Goal: Task Accomplishment & Management: Manage account settings

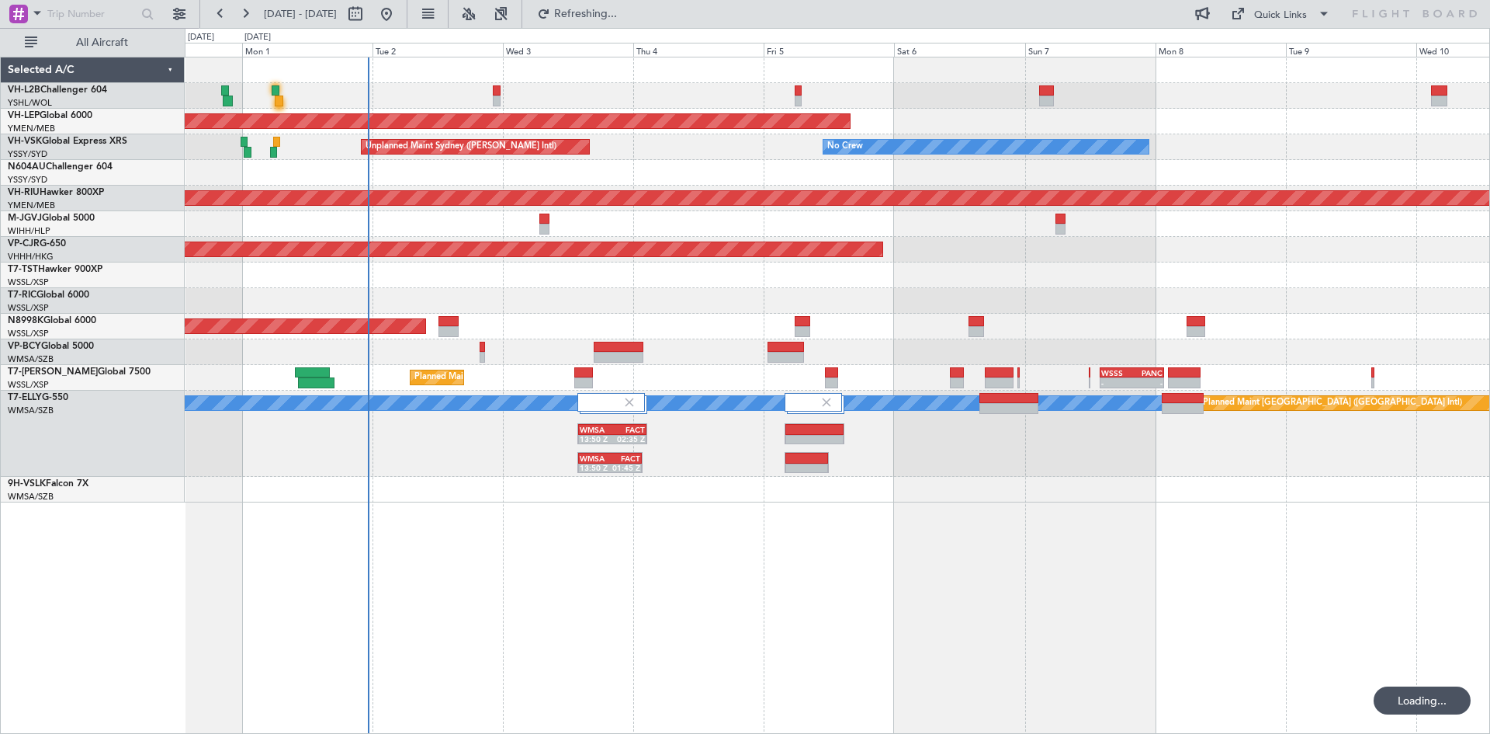
click at [633, 557] on div "Unplanned Maint Wichita (Wichita Mid-continent) Unplanned Maint Sydney ([PERSON…" at bounding box center [838, 395] width 1306 height 677
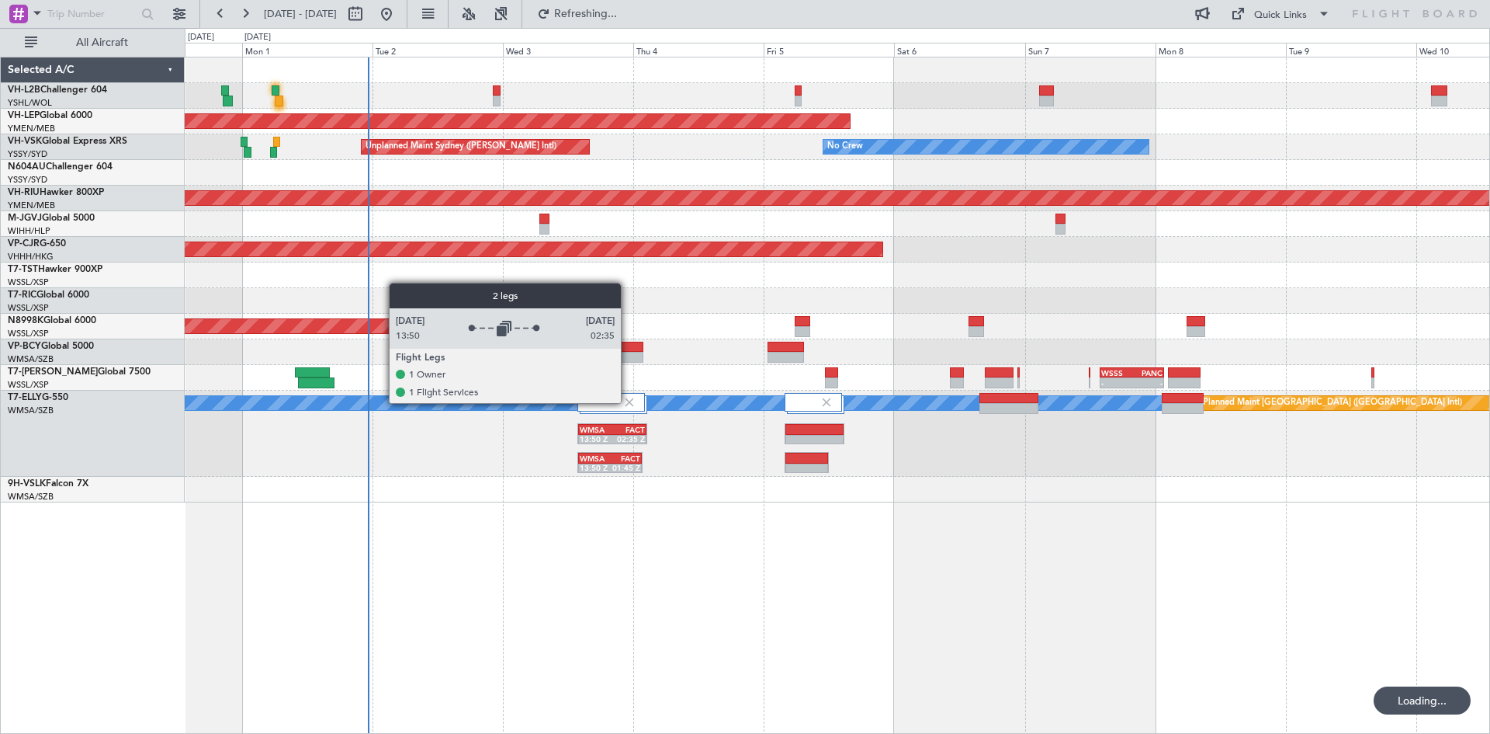
click at [628, 402] on img at bounding box center [630, 402] width 14 height 14
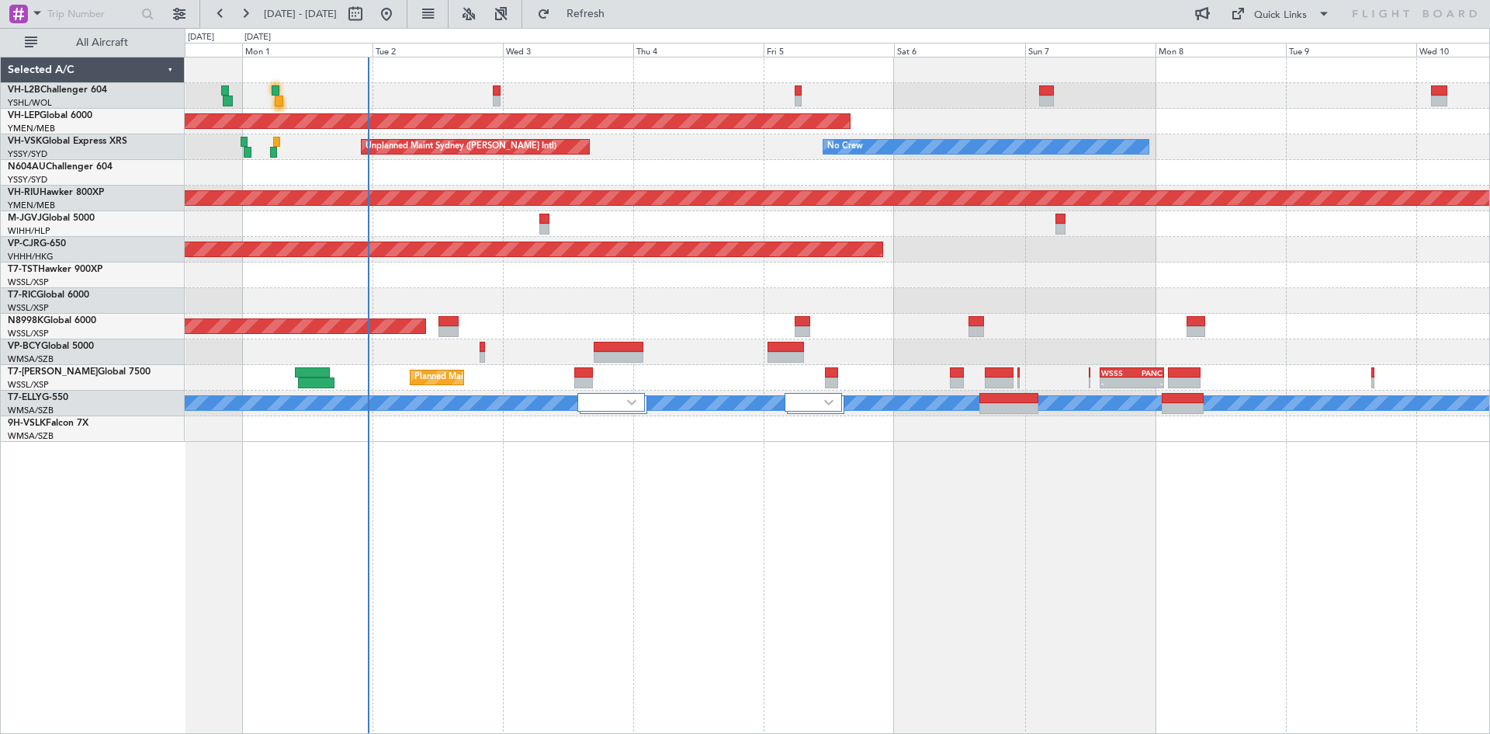
click at [673, 512] on div "Unplanned Maint Wichita (Wichita Mid-continent) Unplanned Maint Sydney ([PERSON…" at bounding box center [838, 395] width 1306 height 677
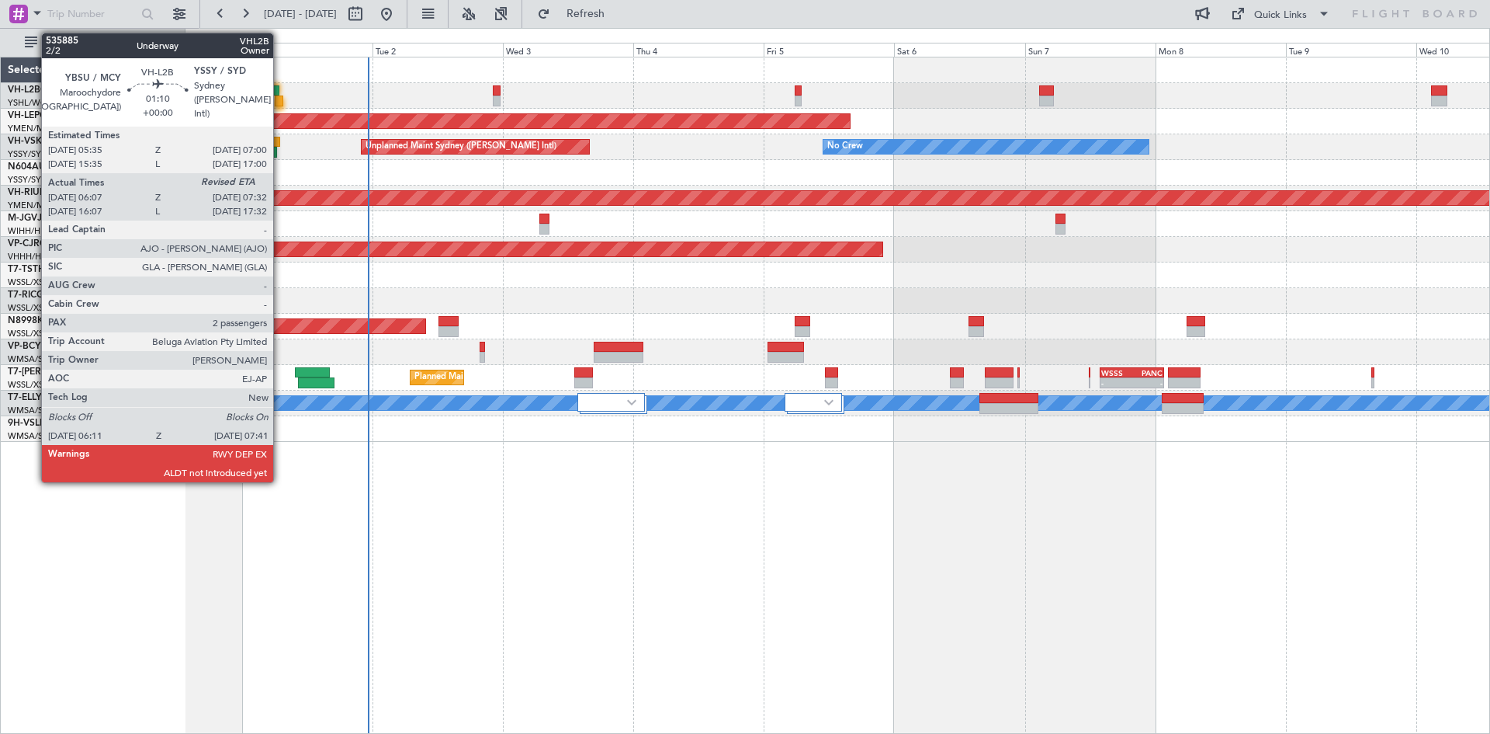
click at [280, 102] on div at bounding box center [279, 100] width 9 height 11
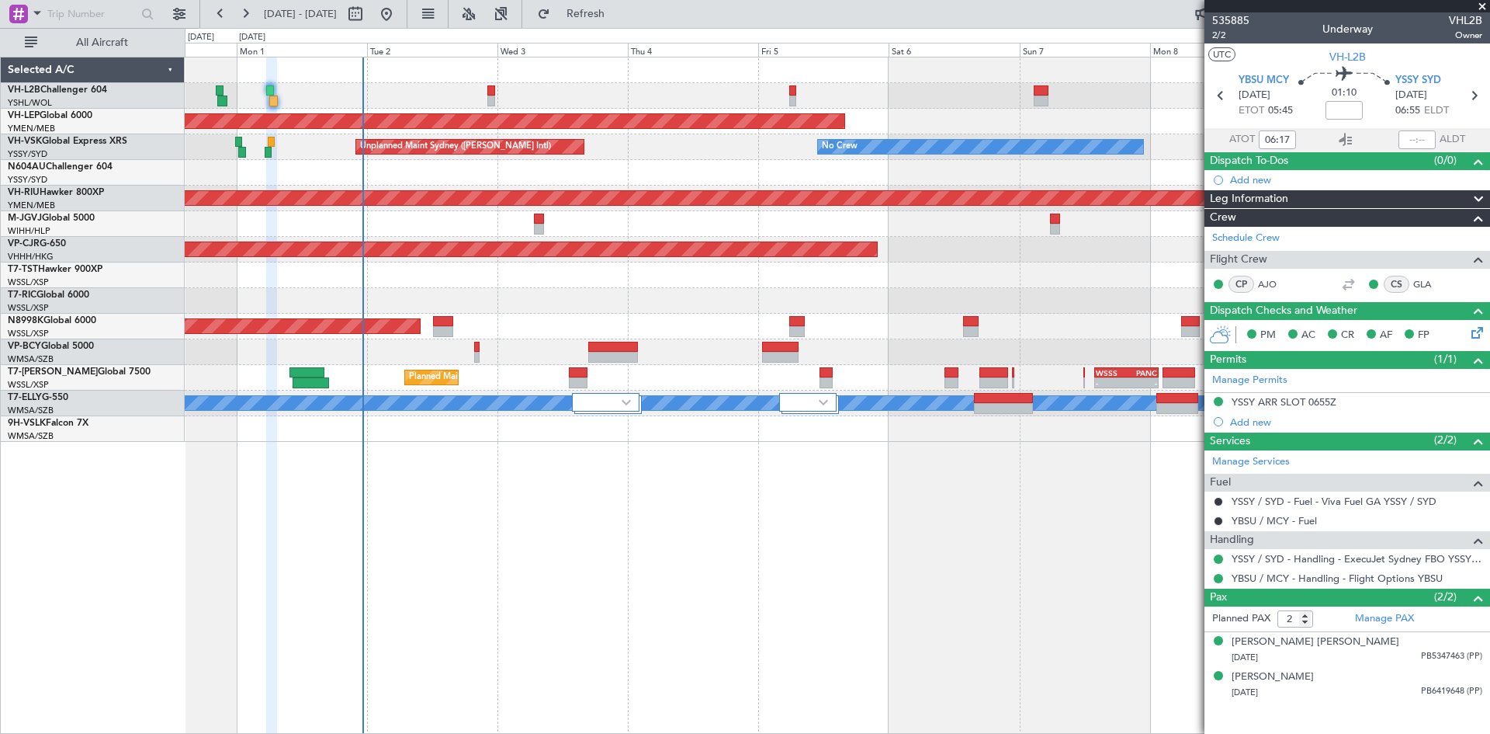
click at [685, 298] on div at bounding box center [837, 301] width 1305 height 26
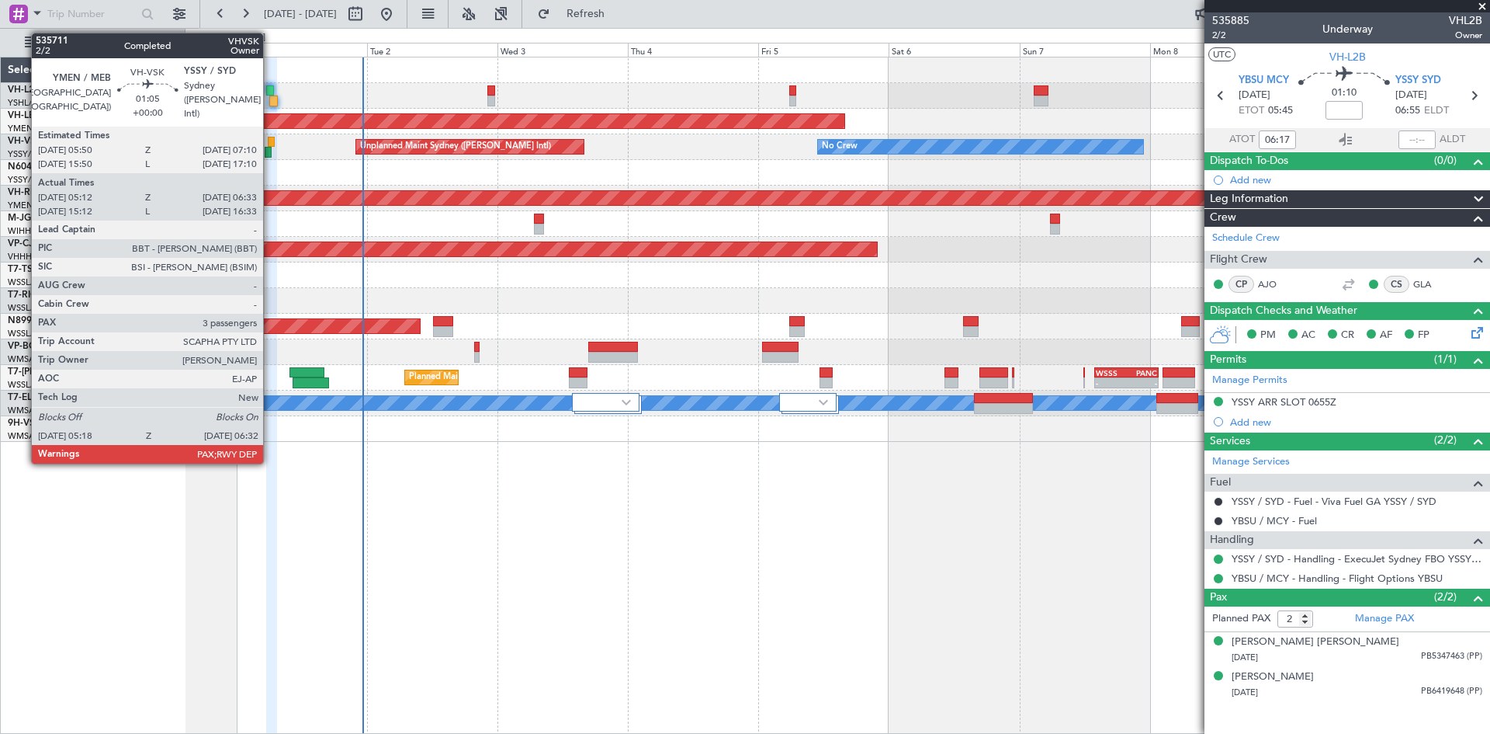
click at [270, 141] on div at bounding box center [272, 142] width 8 height 11
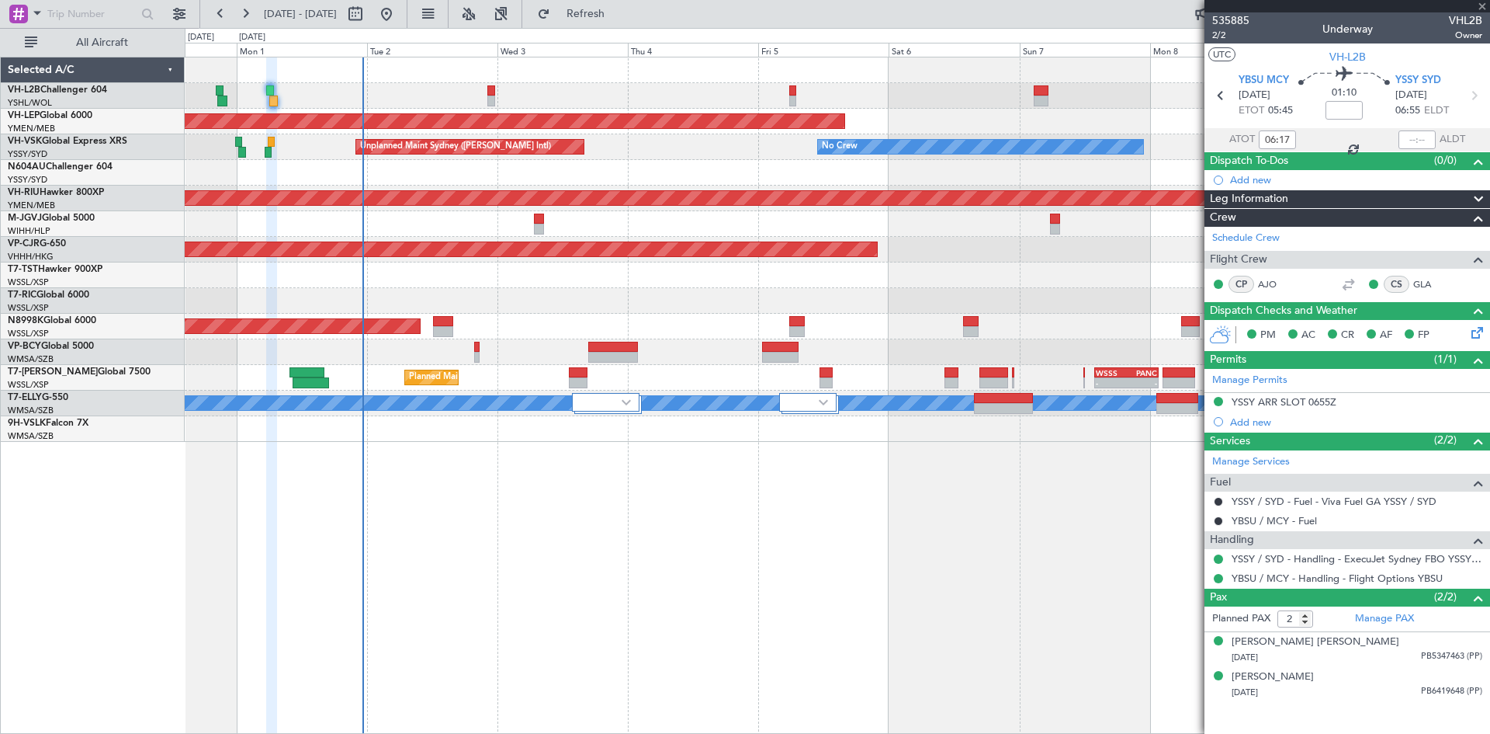
type input "05:22"
type input "06:28"
type input "3"
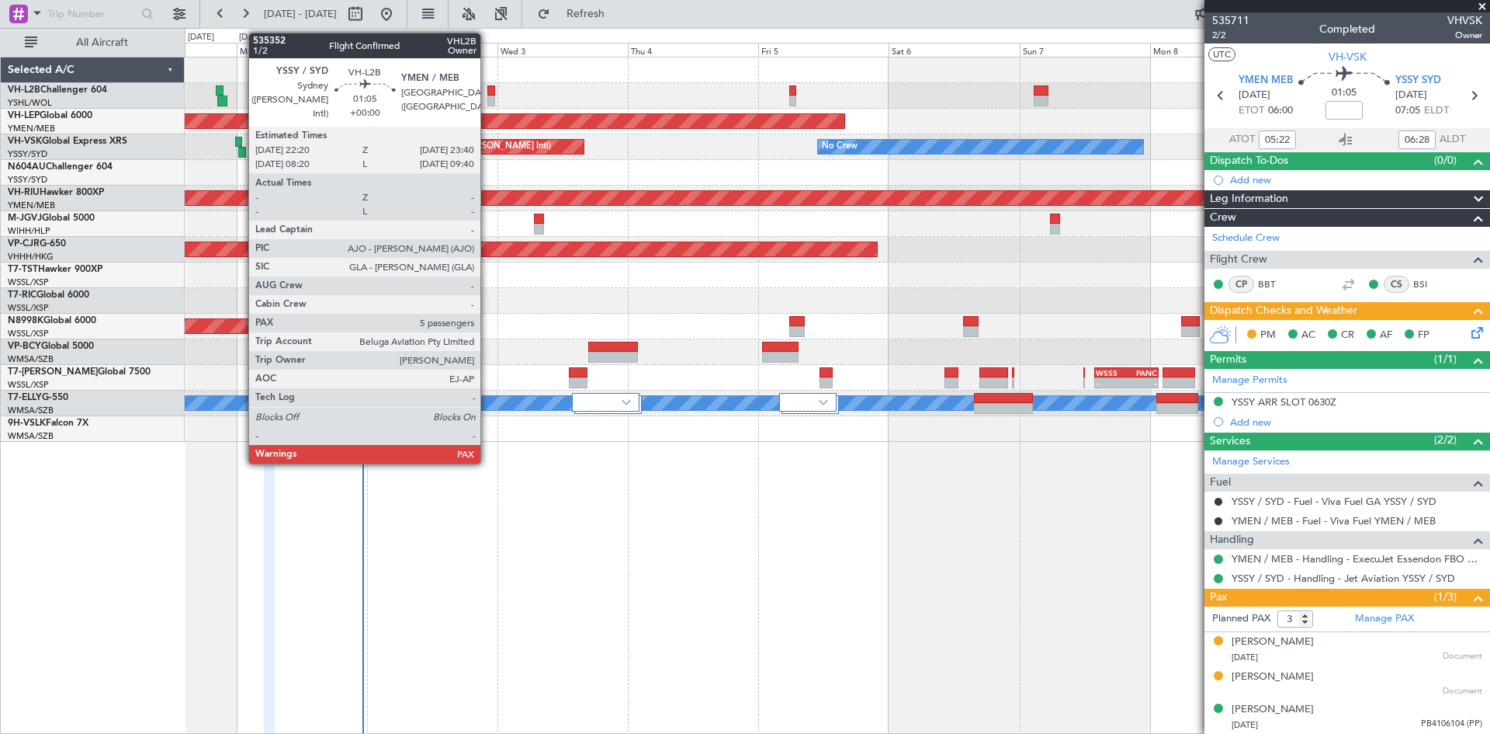
click at [487, 88] on div at bounding box center [491, 90] width 8 height 11
type input "5"
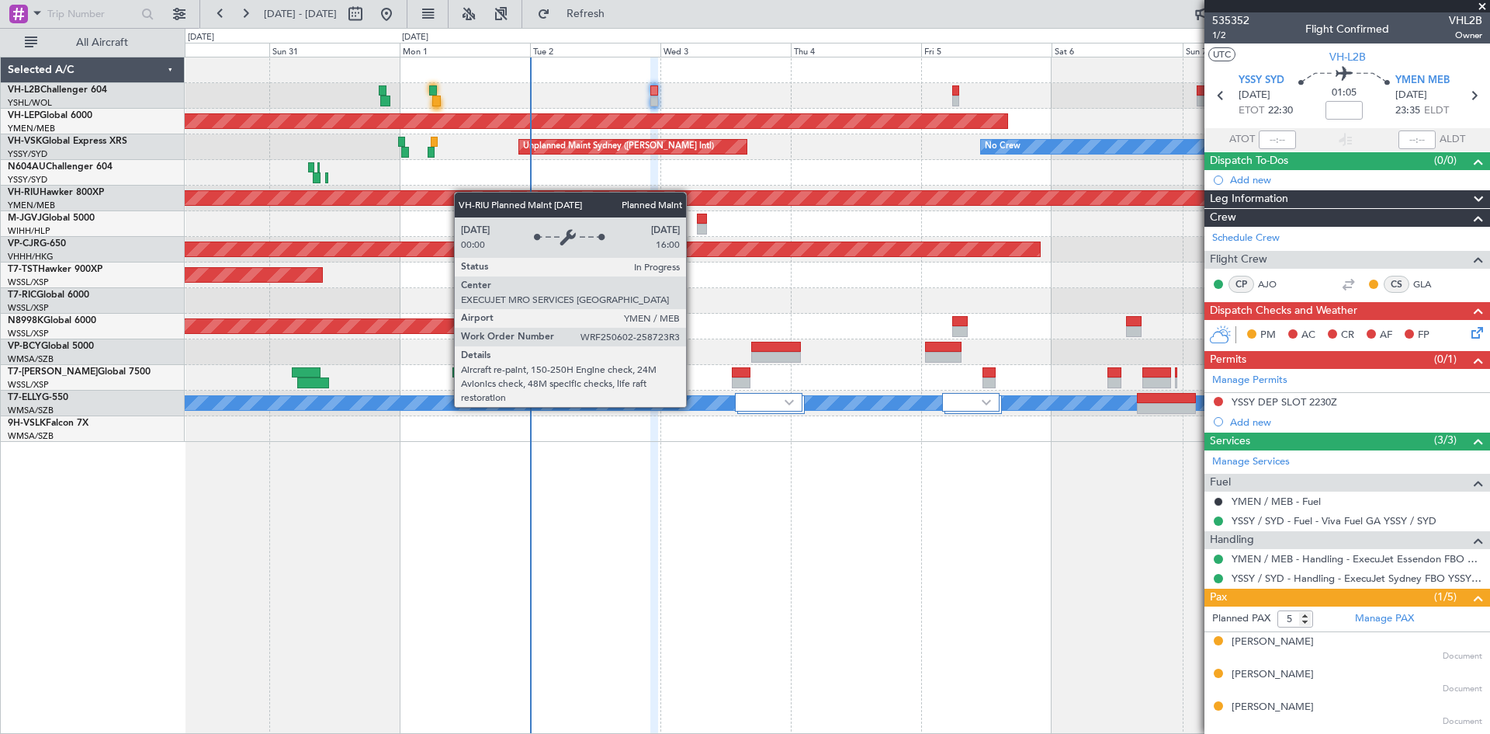
click at [590, 195] on div "Planned Maint [GEOGRAPHIC_DATA] ([GEOGRAPHIC_DATA]) Unplanned Maint Wichita (Wi…" at bounding box center [837, 249] width 1305 height 384
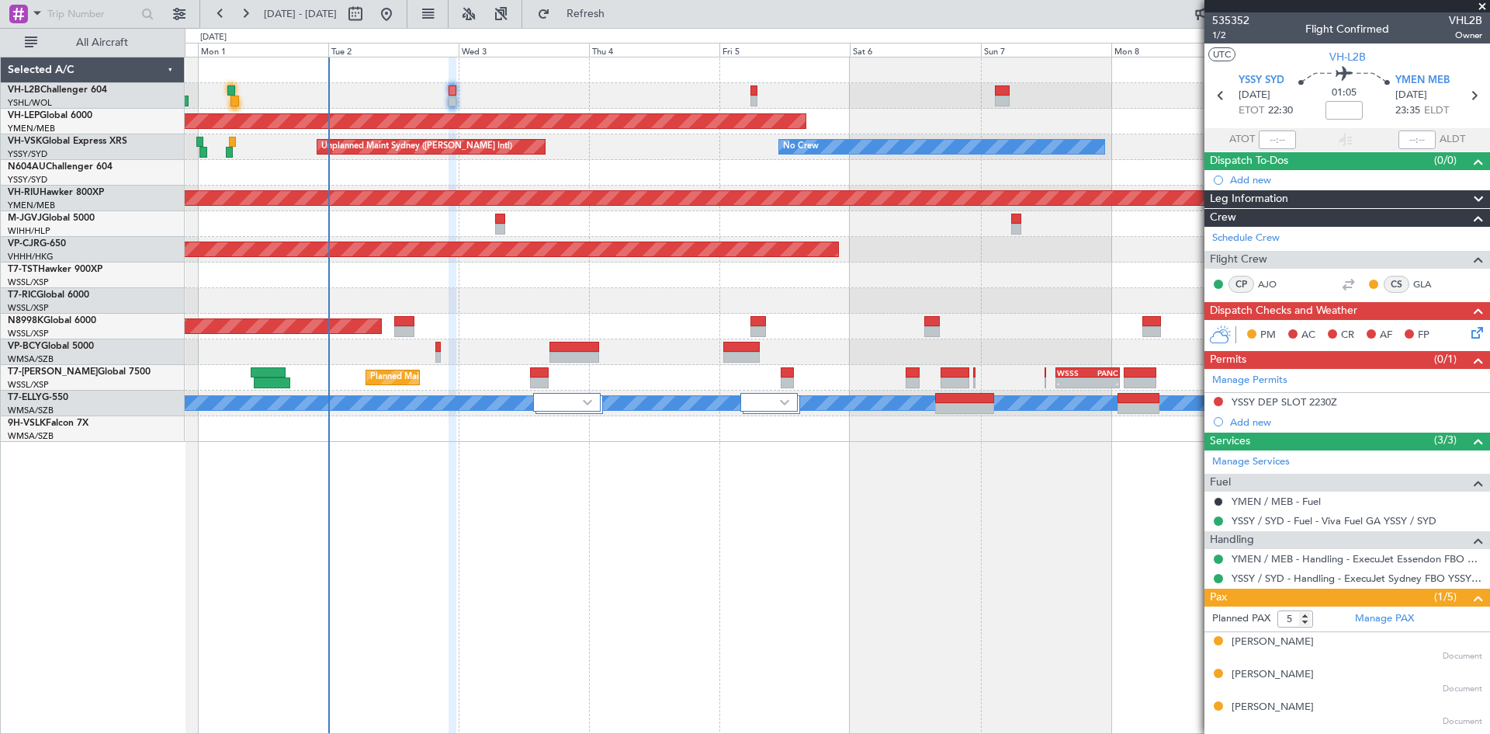
click at [573, 154] on div "Unplanned Maint Sydney ([PERSON_NAME] Intl) No Crew" at bounding box center [837, 147] width 1305 height 26
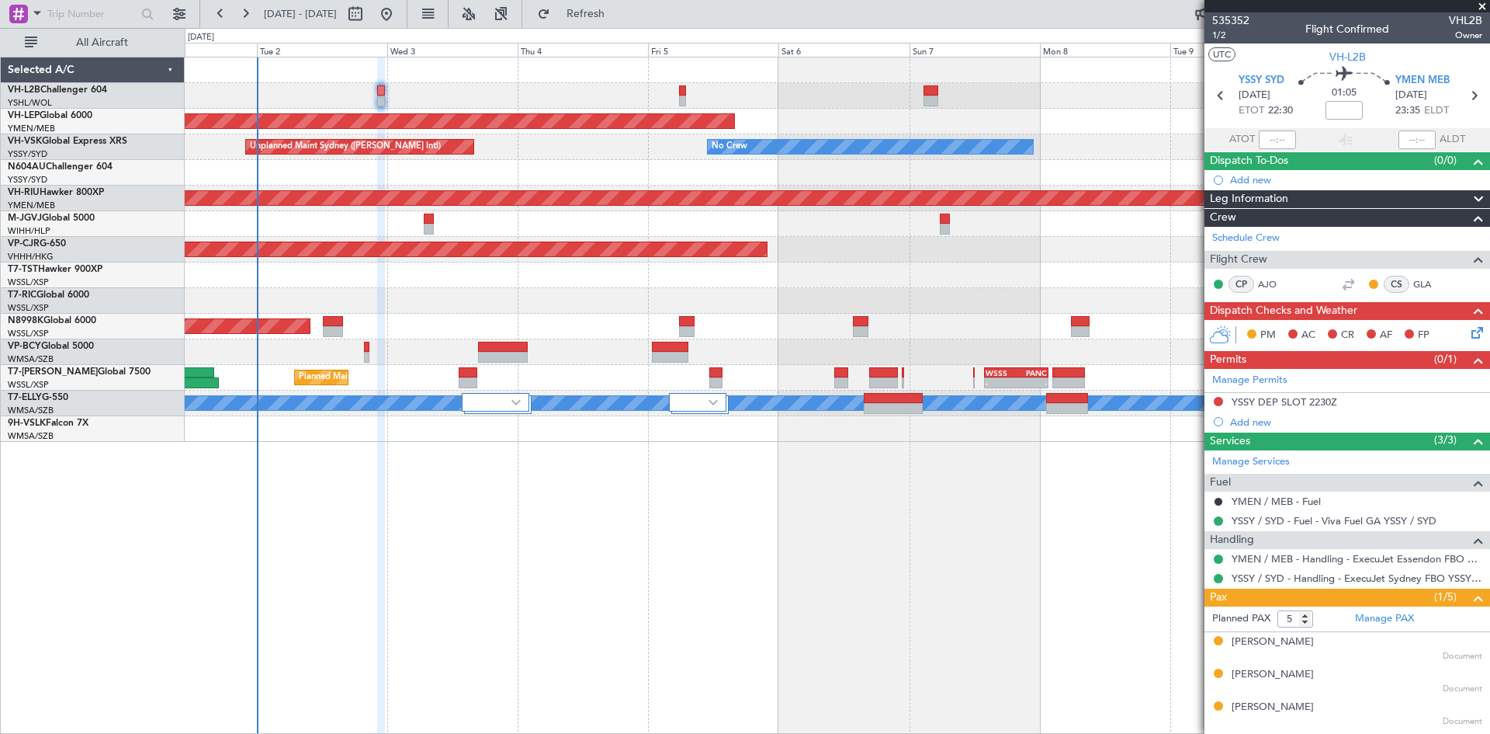
click at [973, 491] on div "Unplanned Maint Wichita (Wichita Mid-continent) Unplanned Maint Sydney ([PERSON…" at bounding box center [838, 395] width 1306 height 677
click at [60, 192] on link "VH-RIU Hawker 800XP" at bounding box center [56, 192] width 96 height 9
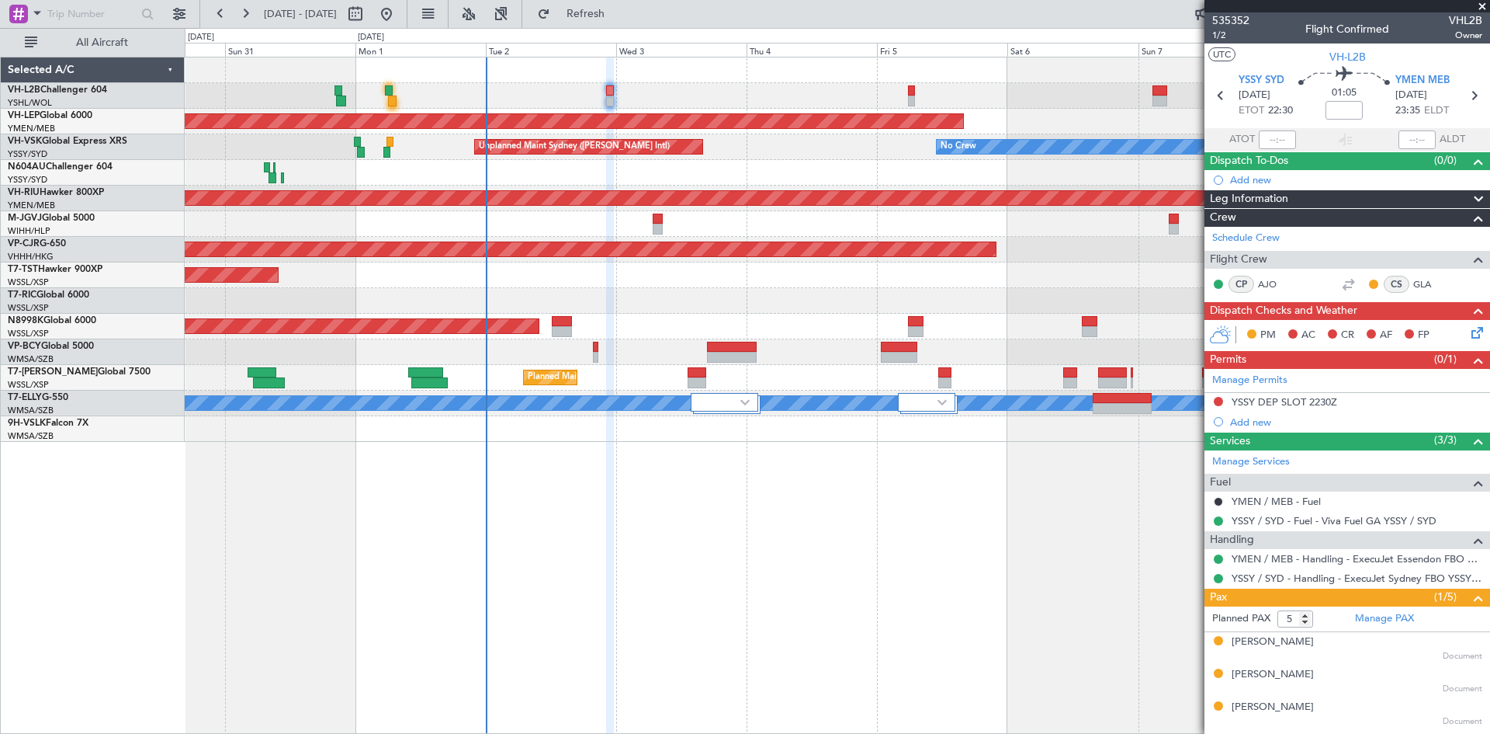
click at [755, 324] on div "Planned Maint [GEOGRAPHIC_DATA] ([GEOGRAPHIC_DATA]) Unplanned Maint Wichita (Wi…" at bounding box center [837, 249] width 1305 height 384
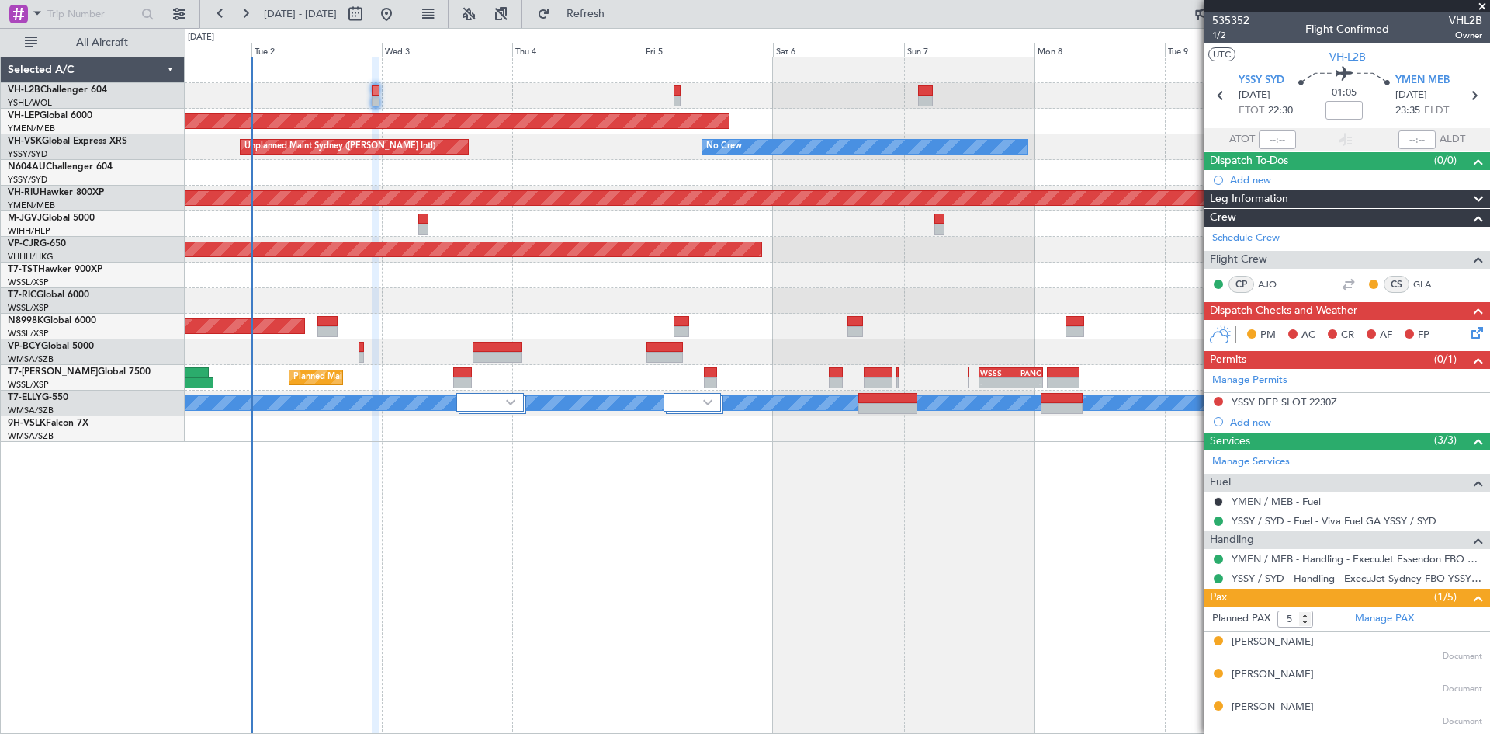
click at [512, 326] on div "Planned Maint [GEOGRAPHIC_DATA] (Seletar)" at bounding box center [837, 327] width 1305 height 26
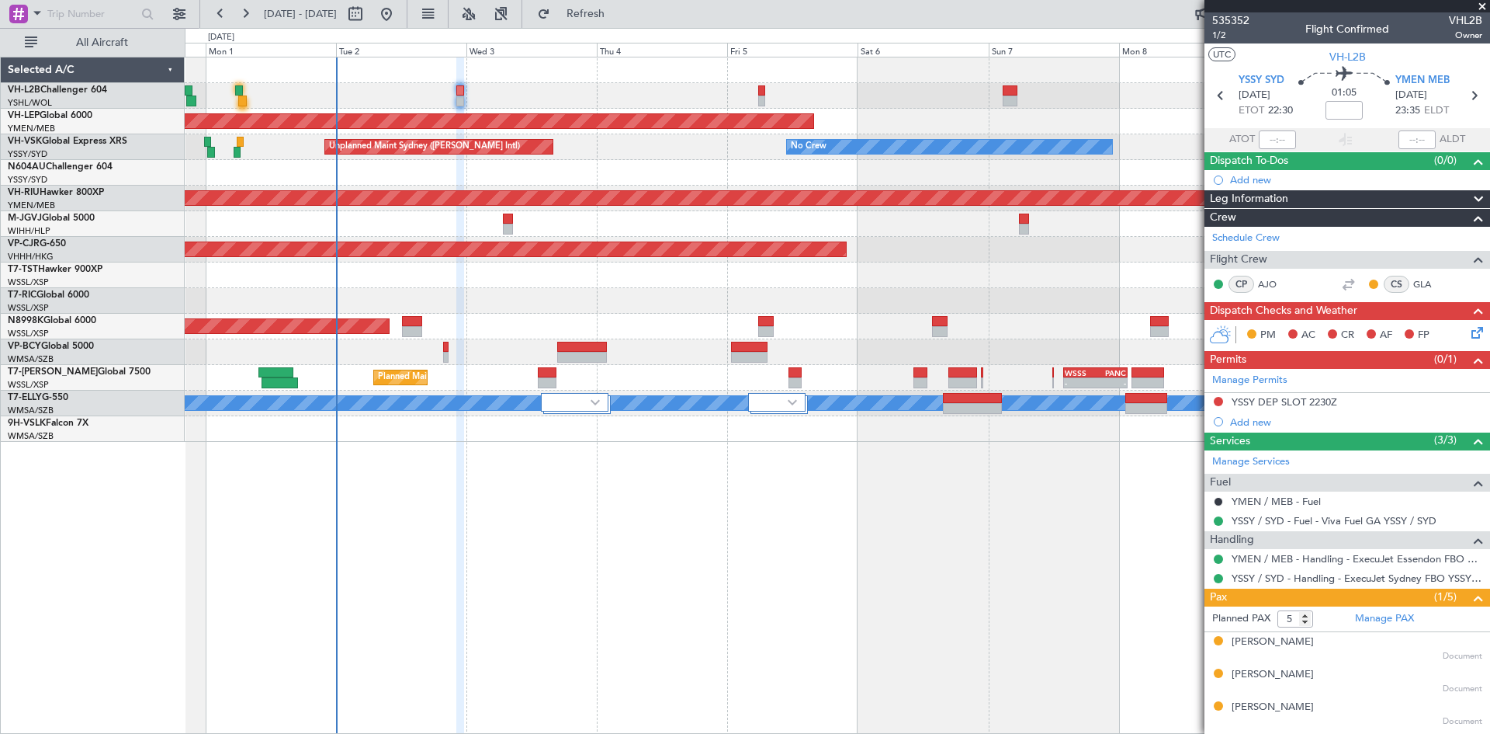
click at [379, 227] on div at bounding box center [837, 224] width 1305 height 26
